Goal: Information Seeking & Learning: Learn about a topic

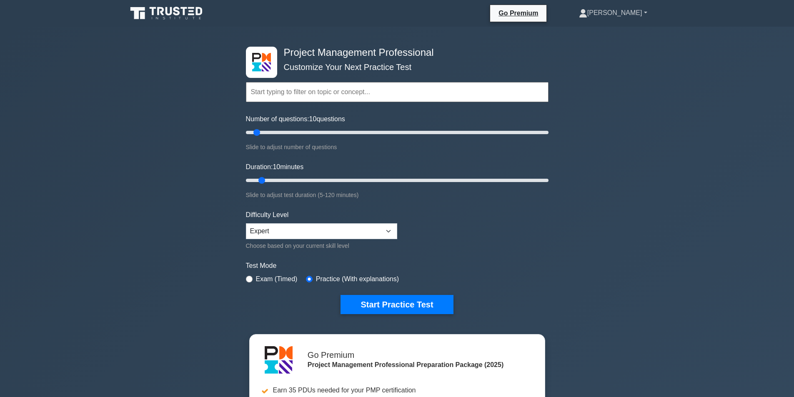
click at [621, 8] on link "[PERSON_NAME]" at bounding box center [613, 13] width 108 height 17
click at [616, 30] on link "Profile" at bounding box center [592, 32] width 66 height 13
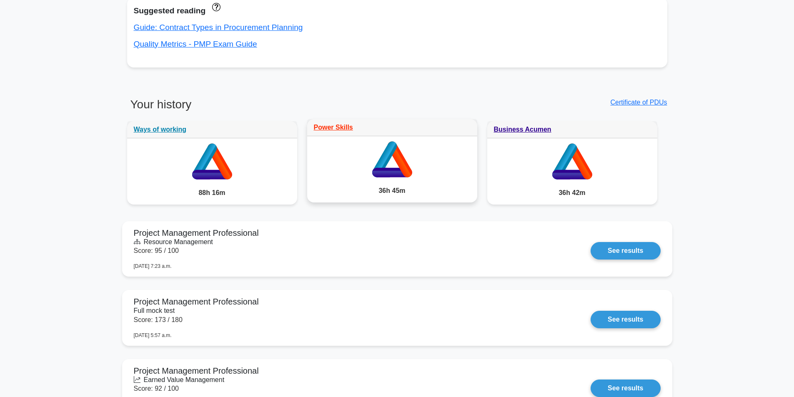
scroll to position [542, 0]
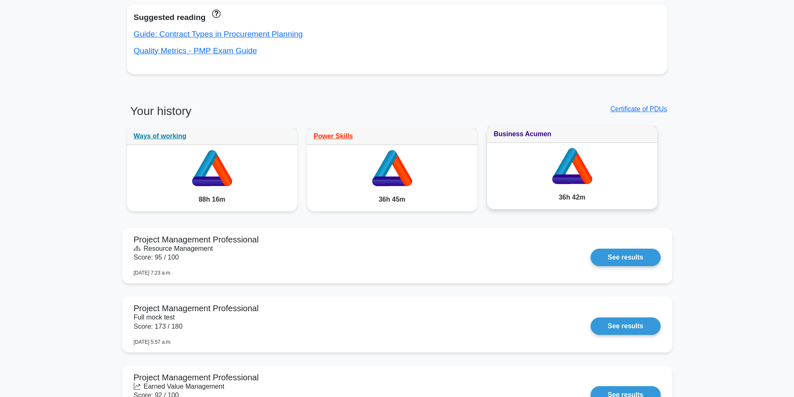
click at [502, 135] on link "Business Acumen" at bounding box center [523, 133] width 58 height 7
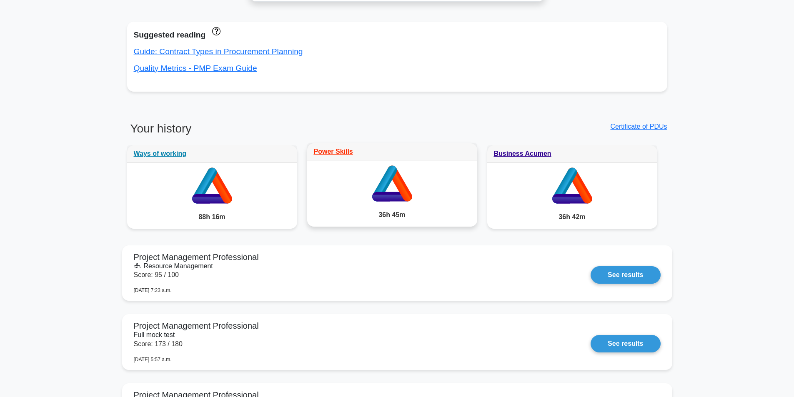
scroll to position [542, 0]
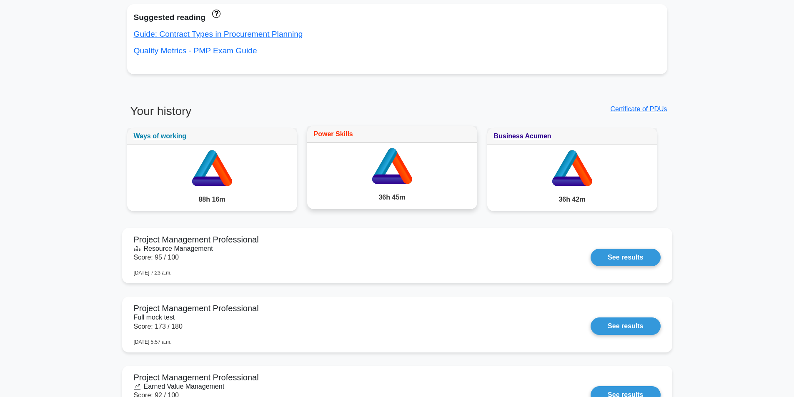
click at [341, 131] on link "Power Skills" at bounding box center [333, 133] width 39 height 7
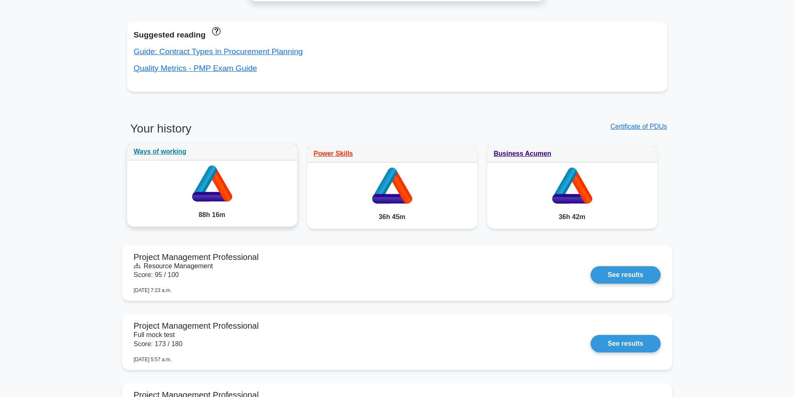
scroll to position [542, 0]
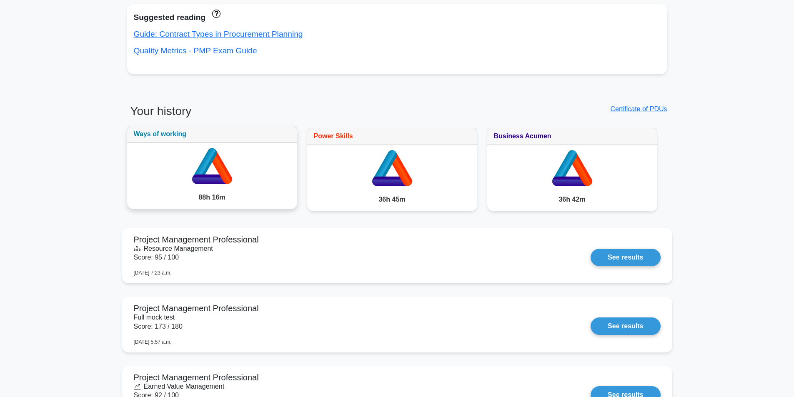
click at [168, 130] on link "Ways of working" at bounding box center [160, 133] width 53 height 7
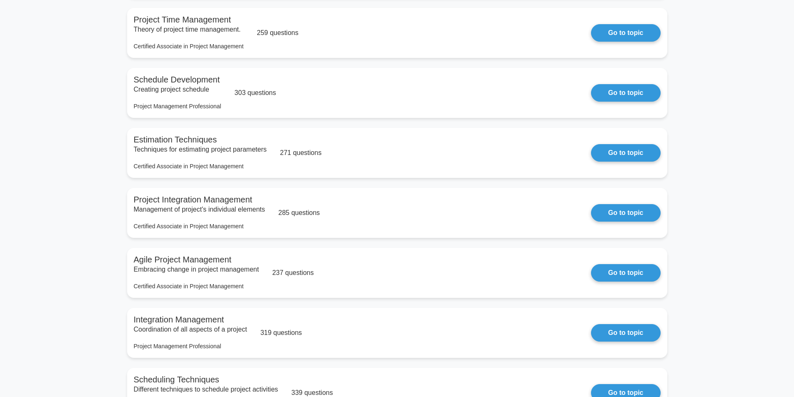
scroll to position [164, 0]
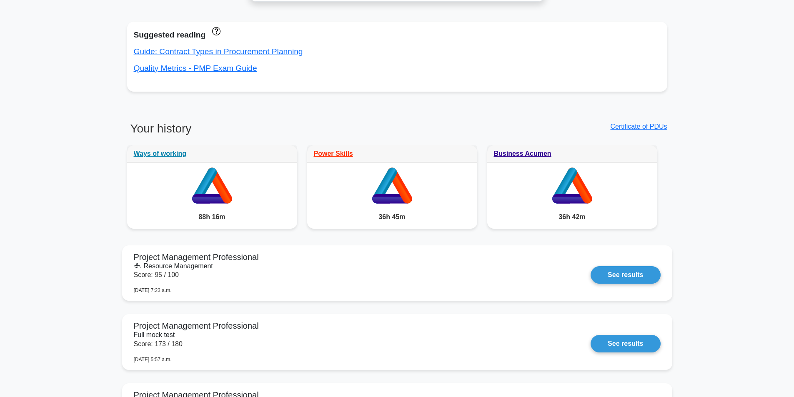
scroll to position [542, 0]
